Goal: Information Seeking & Learning: Learn about a topic

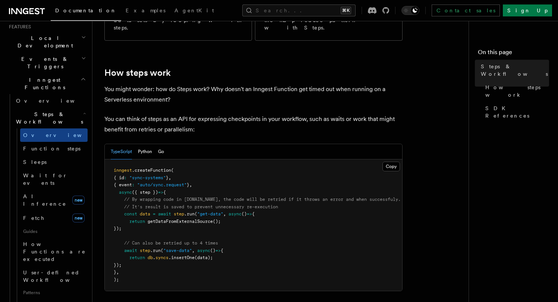
scroll to position [169, 0]
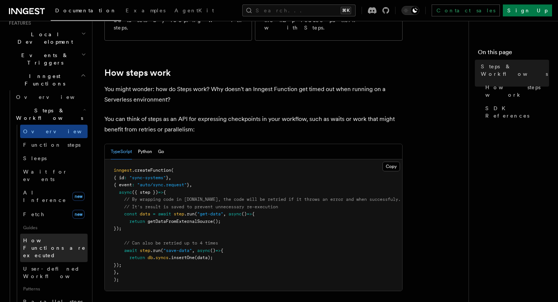
click at [35, 236] on span "How Functions are executed" at bounding box center [55, 247] width 65 height 22
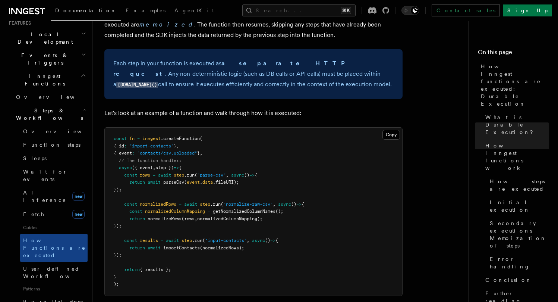
scroll to position [643, 0]
click at [37, 266] on span "User-defined Workflows" at bounding box center [56, 272] width 67 height 13
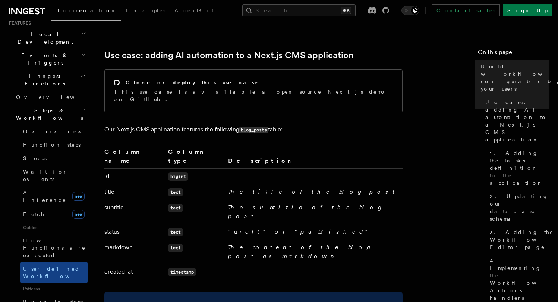
scroll to position [313, 0]
click at [46, 128] on span "Overview" at bounding box center [61, 131] width 77 height 6
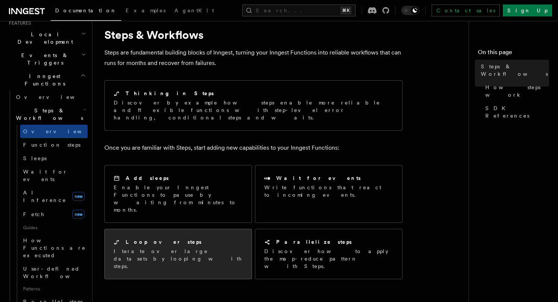
scroll to position [22, 0]
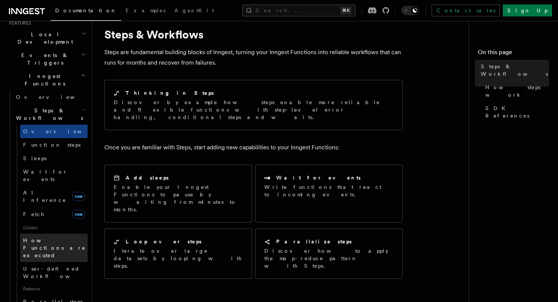
click at [56, 237] on span "How Functions are executed" at bounding box center [54, 247] width 63 height 21
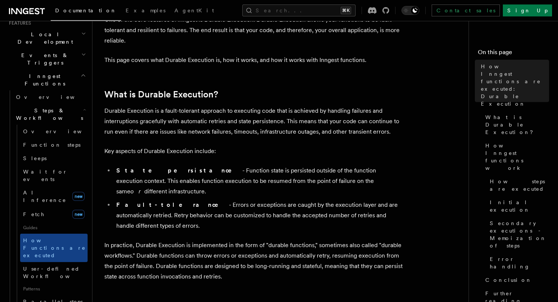
scroll to position [58, 0]
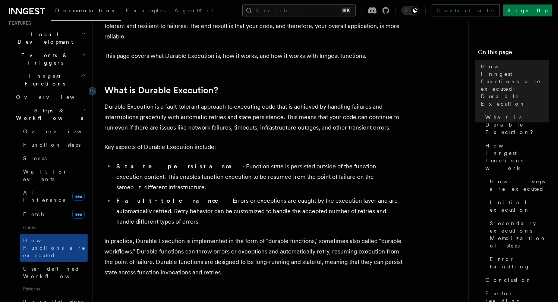
click at [123, 93] on link "What is Durable Execution?" at bounding box center [161, 90] width 114 height 10
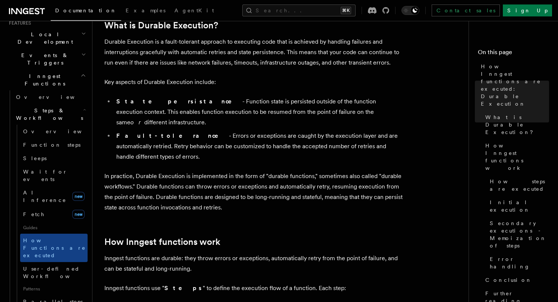
scroll to position [131, 0]
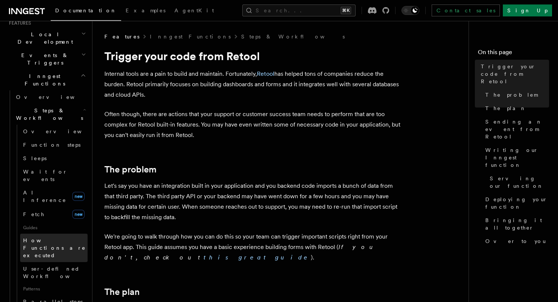
click at [75, 236] on span "How Functions are executed" at bounding box center [55, 247] width 65 height 22
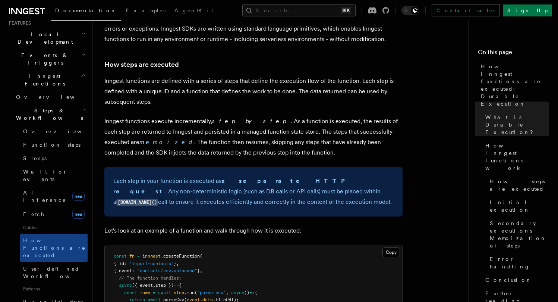
scroll to position [527, 0]
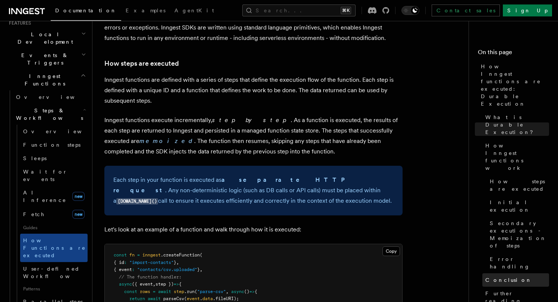
click at [511, 276] on span "Conclusion" at bounding box center [509, 279] width 47 height 7
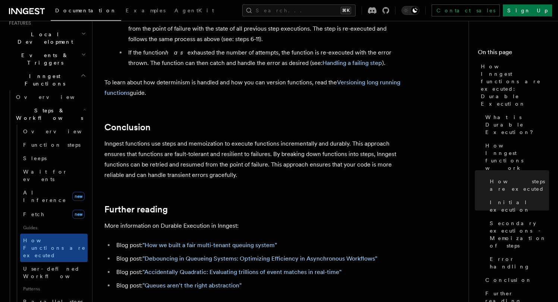
scroll to position [1362, 0]
